Goal: Check status: Check status

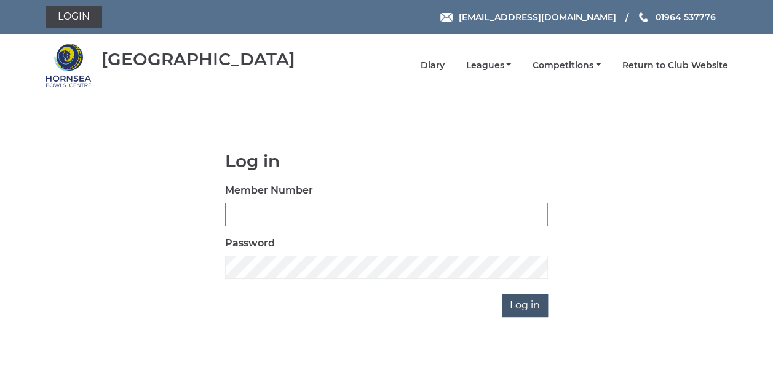
type input "0837"
click at [525, 304] on input "Log in" at bounding box center [525, 305] width 46 height 23
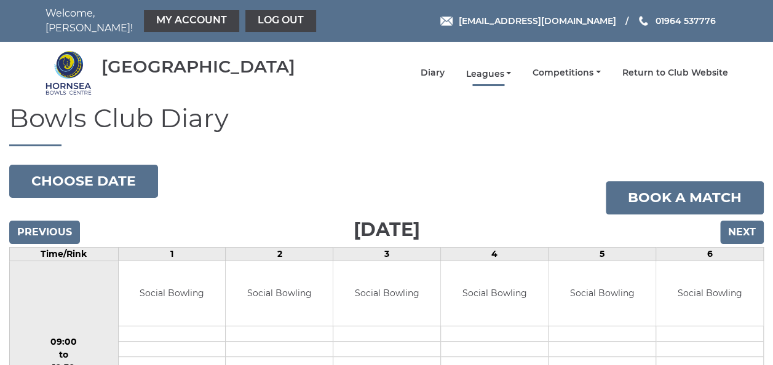
click at [493, 68] on link "Leagues" at bounding box center [489, 74] width 46 height 12
click at [501, 68] on link "Leagues" at bounding box center [489, 74] width 46 height 12
click at [743, 225] on input "Next" at bounding box center [742, 232] width 44 height 23
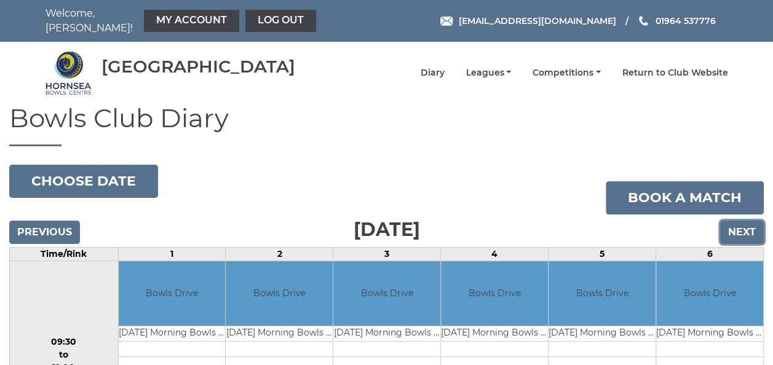
click at [743, 225] on input "Next" at bounding box center [742, 232] width 44 height 23
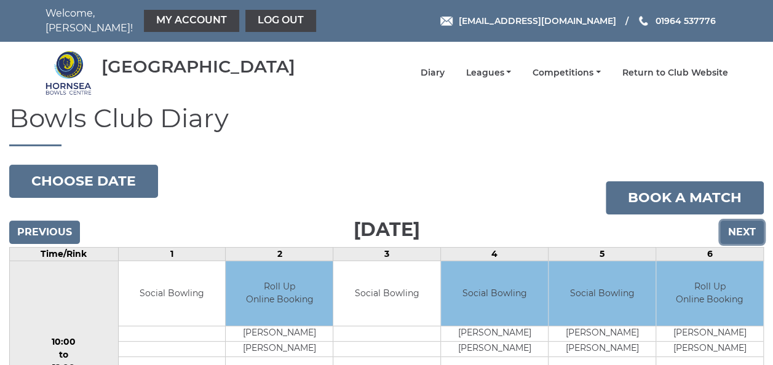
click at [743, 225] on input "Next" at bounding box center [742, 232] width 44 height 23
drag, startPoint x: 0, startPoint y: 0, endPoint x: 743, endPoint y: 225, distance: 775.7
click at [743, 225] on input "Next" at bounding box center [742, 232] width 44 height 23
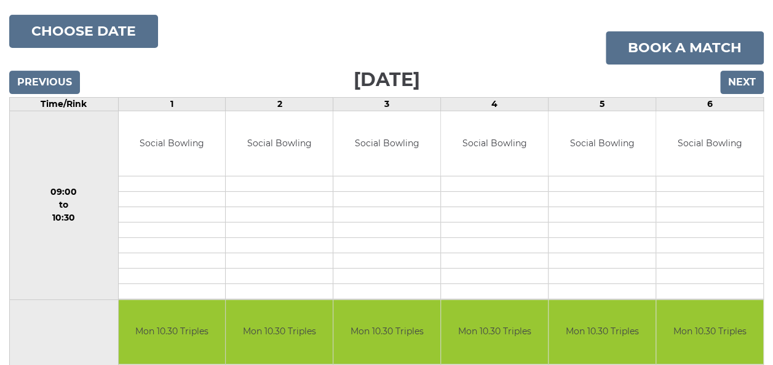
scroll to position [123, 0]
